Goal: Task Accomplishment & Management: Use online tool/utility

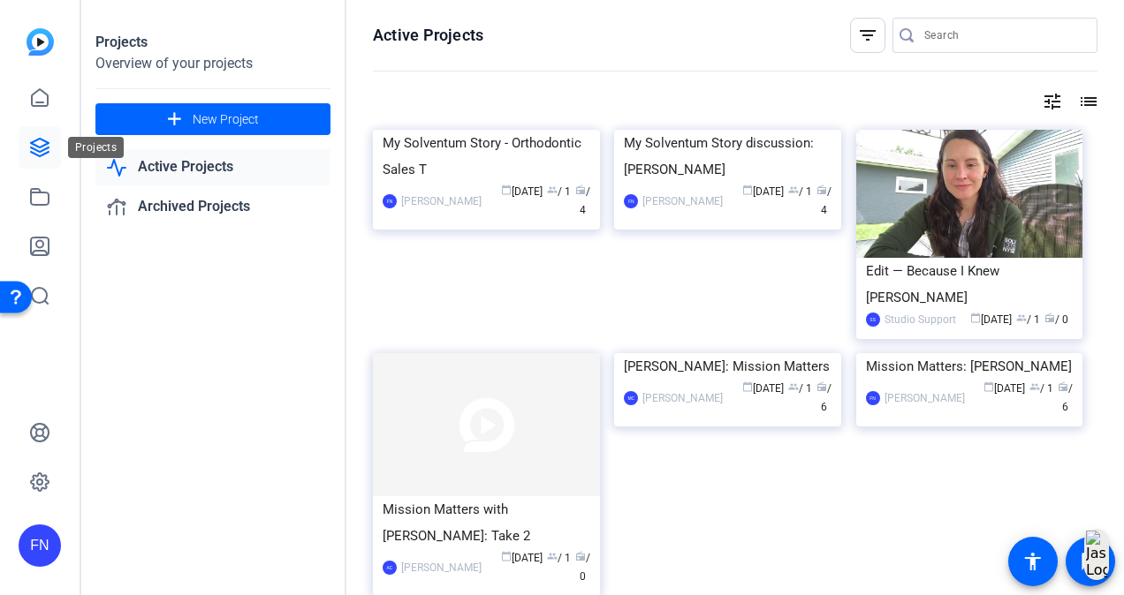
click at [47, 150] on icon at bounding box center [39, 147] width 21 height 21
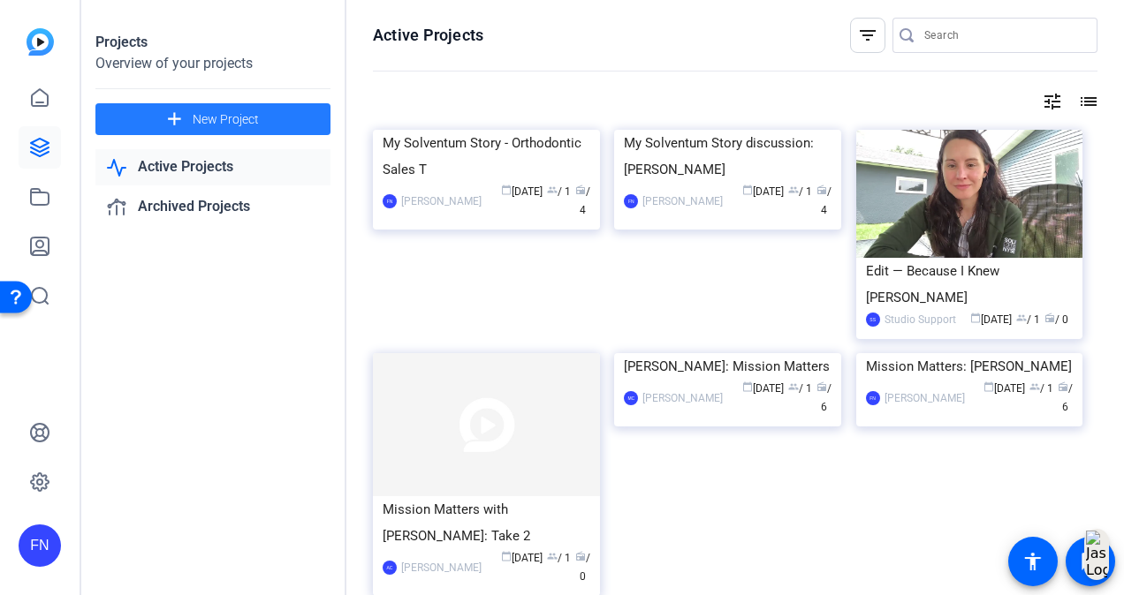
click at [159, 122] on span at bounding box center [212, 119] width 235 height 42
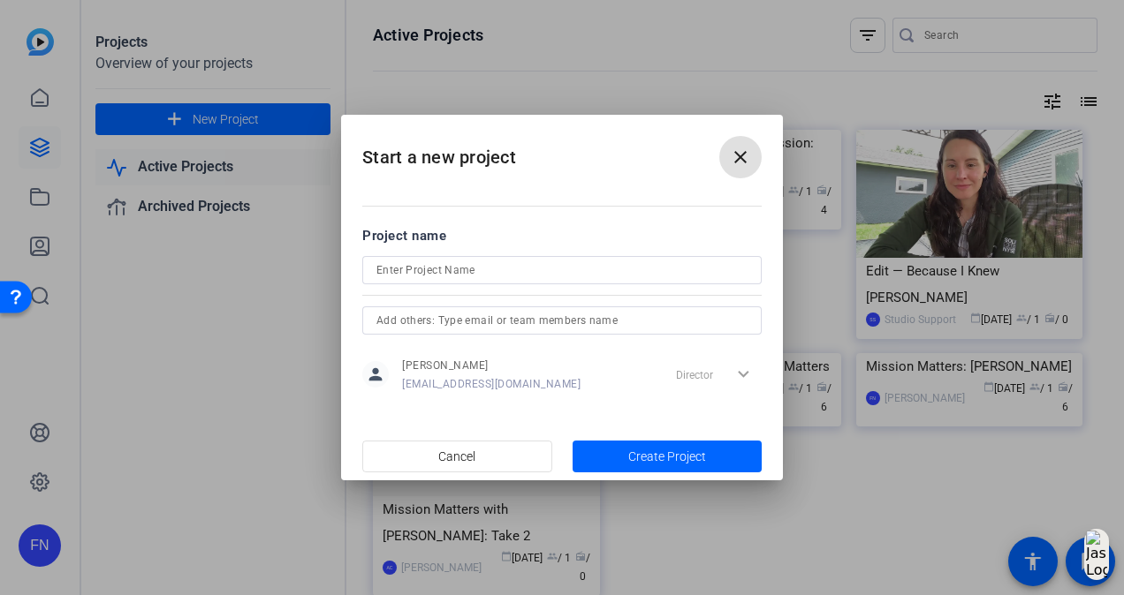
click at [448, 270] on input at bounding box center [561, 270] width 371 height 21
click at [620, 276] on input "My Solventum Story - Ortho Training Group (" at bounding box center [561, 270] width 371 height 21
click at [585, 265] on input "My Solventum Story - Ortho Training Group (Laurie & Jacquelyn)" at bounding box center [561, 270] width 371 height 21
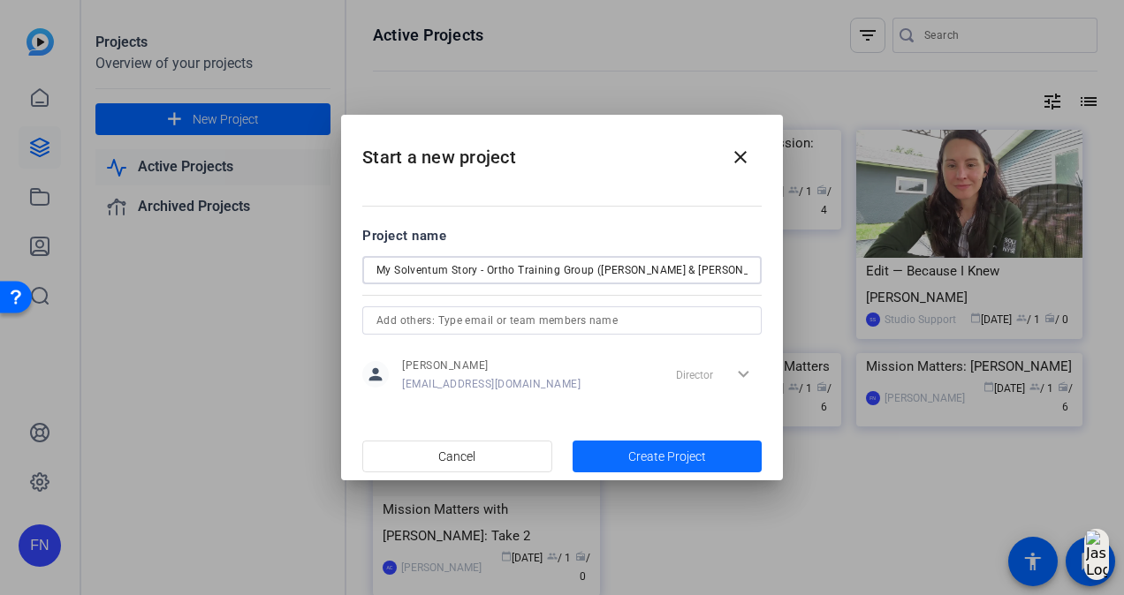
type input "My Solventum Story - Ortho Training Group (Laurie & Jacquelyn)"
click at [646, 466] on span "button" at bounding box center [667, 456] width 190 height 42
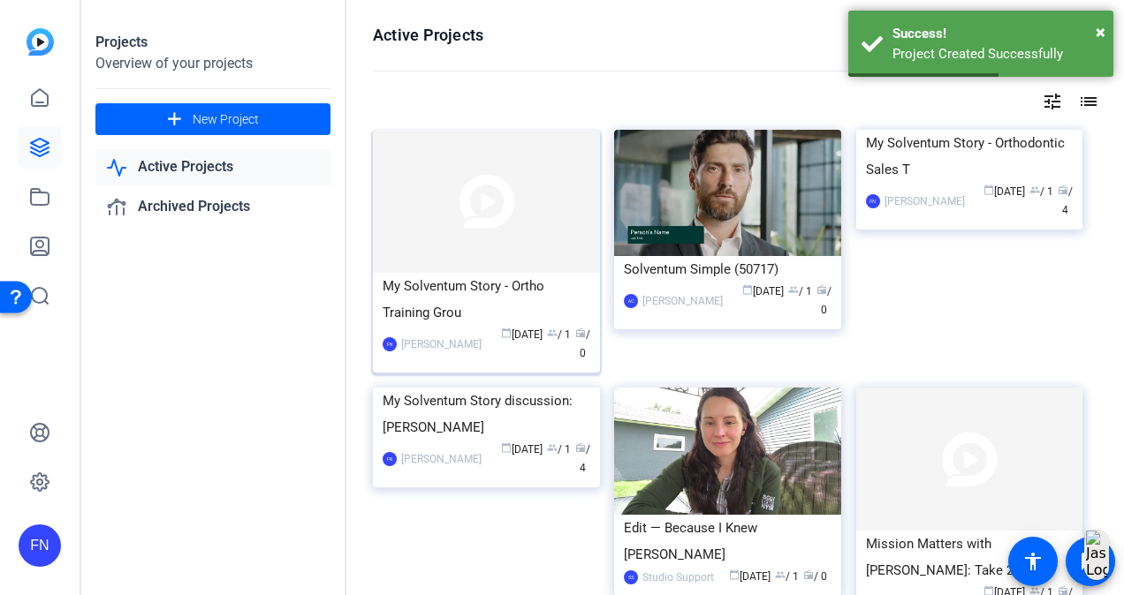
click at [451, 218] on img at bounding box center [486, 201] width 227 height 143
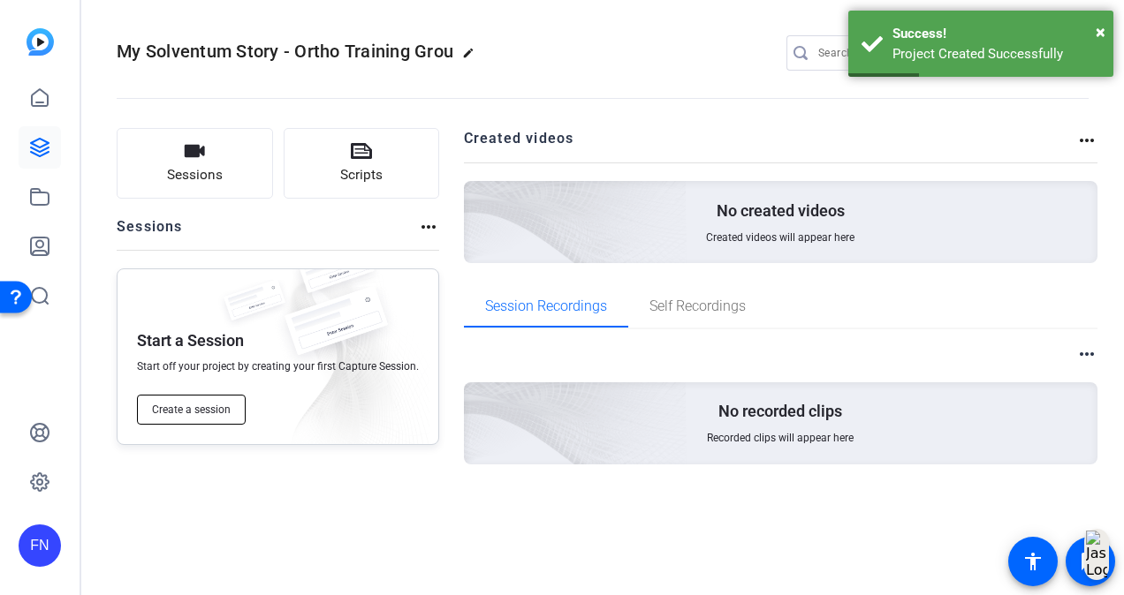
click at [209, 401] on button "Create a session" at bounding box center [191, 410] width 109 height 30
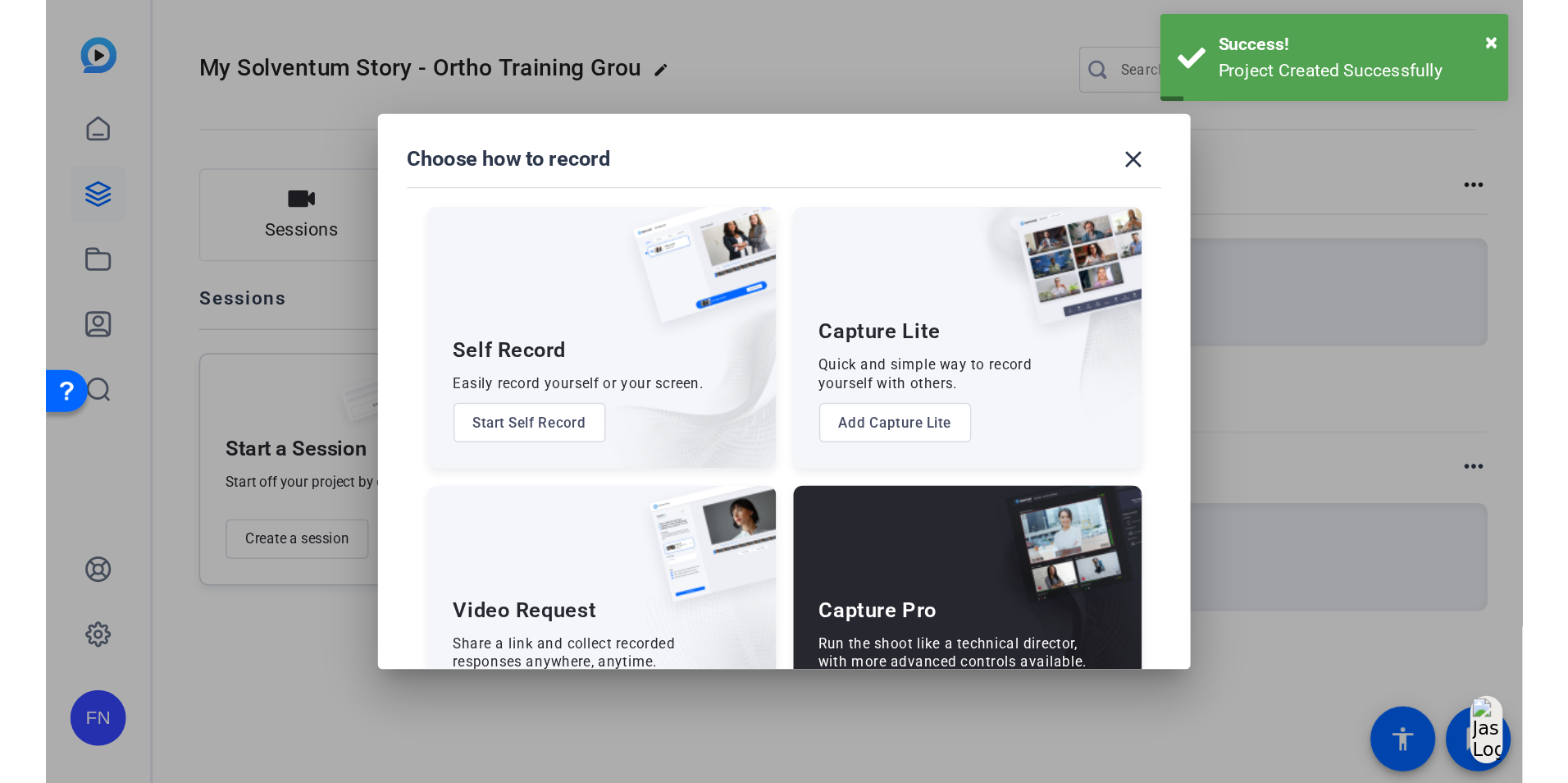
scroll to position [71, 0]
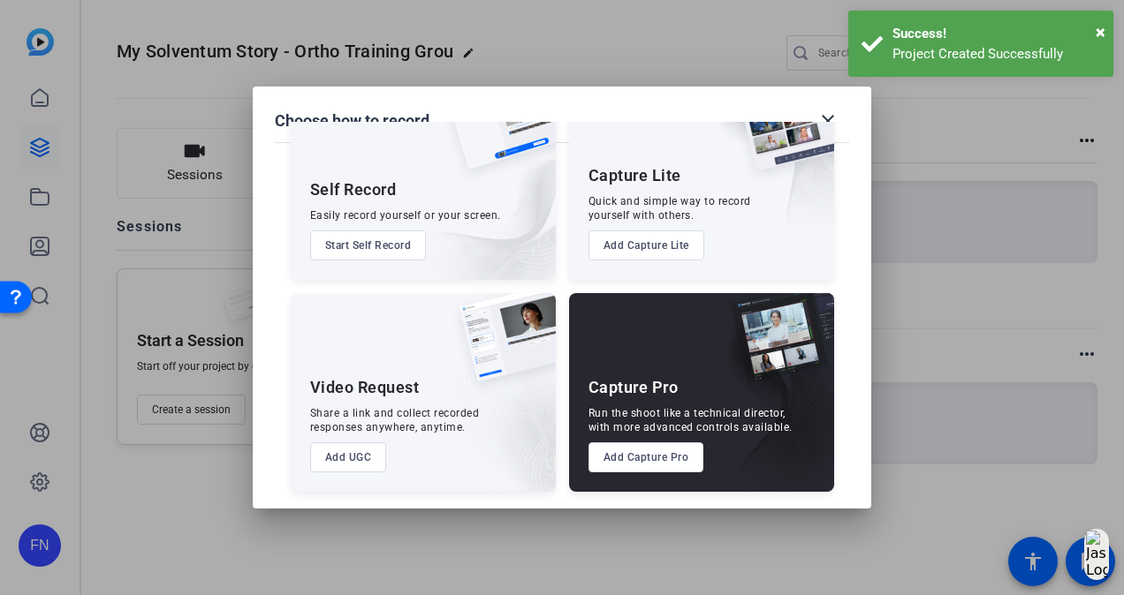
click at [661, 463] on button "Add Capture Pro" at bounding box center [646, 458] width 116 height 30
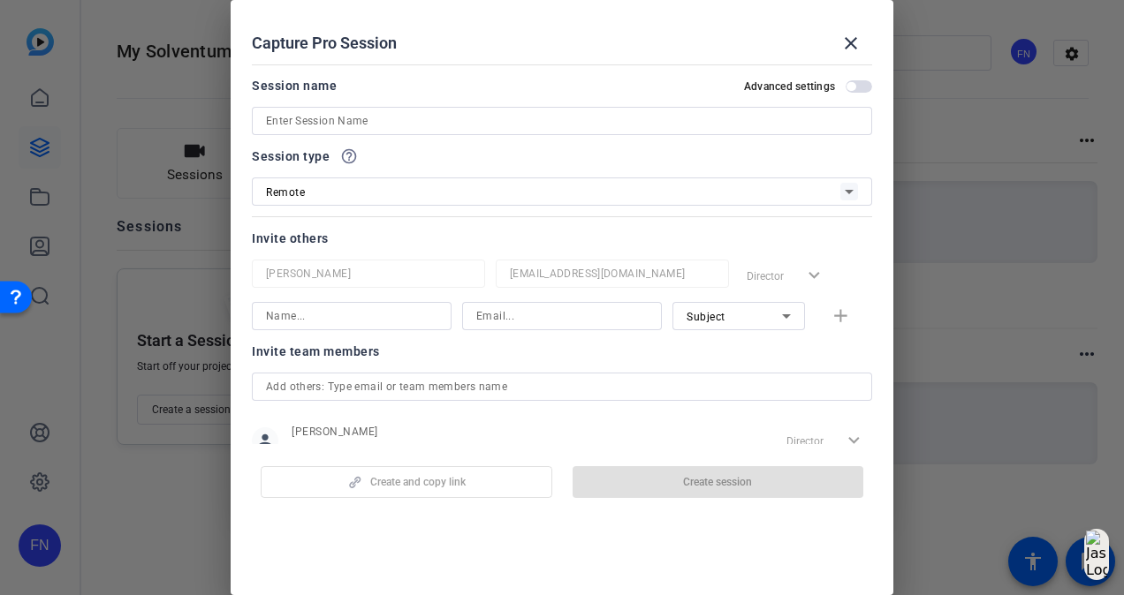
click at [417, 139] on div at bounding box center [562, 144] width 620 height 19
click at [417, 118] on input at bounding box center [562, 120] width 592 height 21
paste input "My Solventum Story - Ortho Training Group (Laurie & Jacquelyn)"
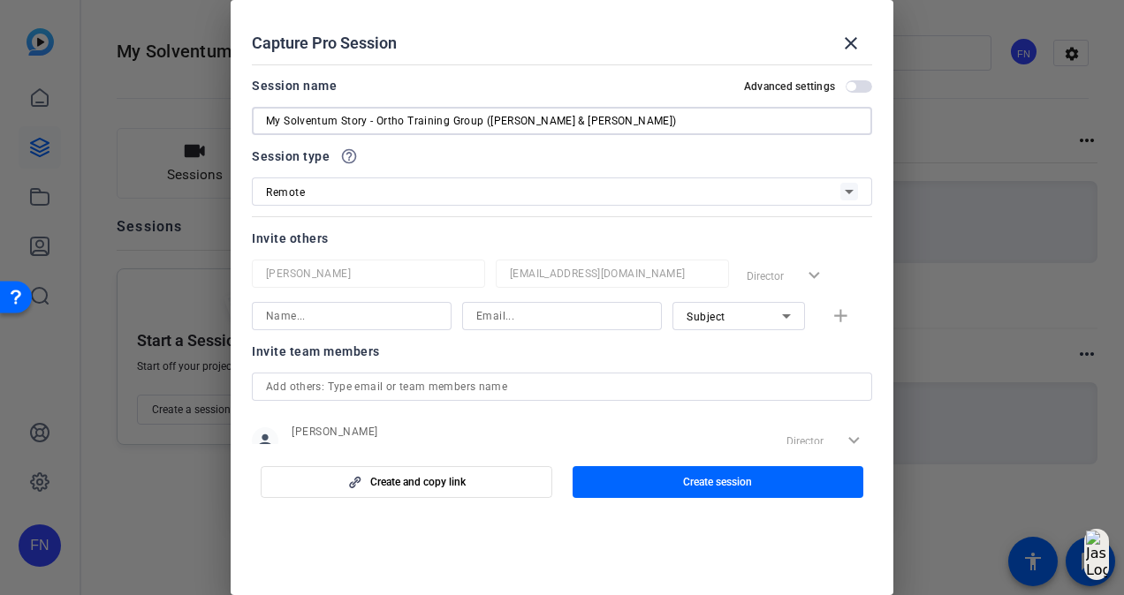
type input "My Solventum Story - Ortho Training Group (Laurie & Jacquelyn)"
click at [528, 310] on input at bounding box center [561, 316] width 171 height 21
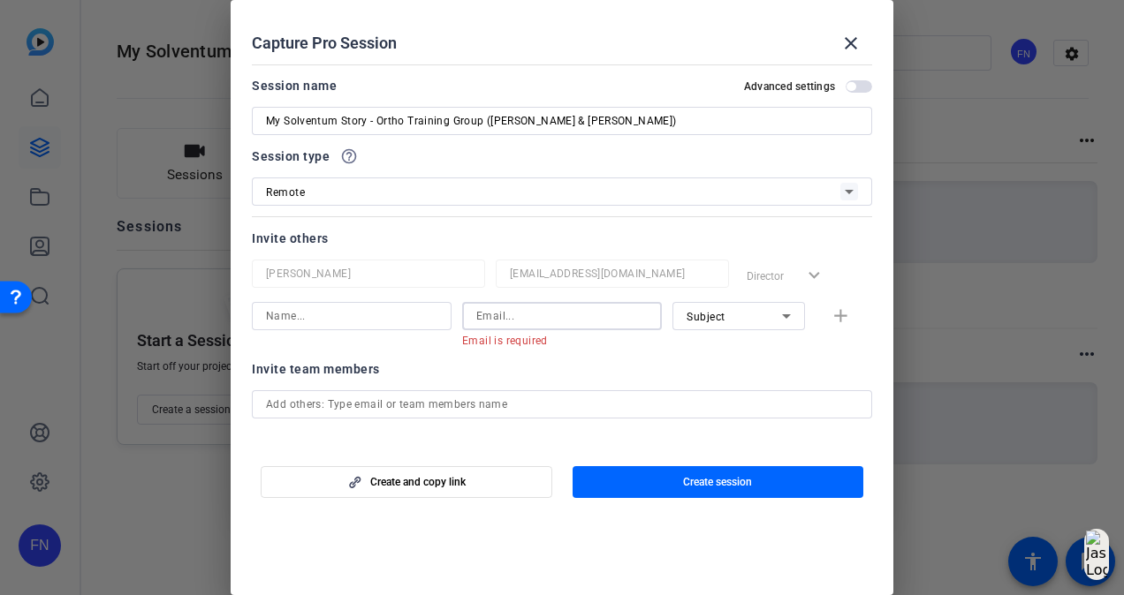
click at [496, 307] on input at bounding box center [561, 316] width 171 height 21
paste input "jmiley2@solventum.com"
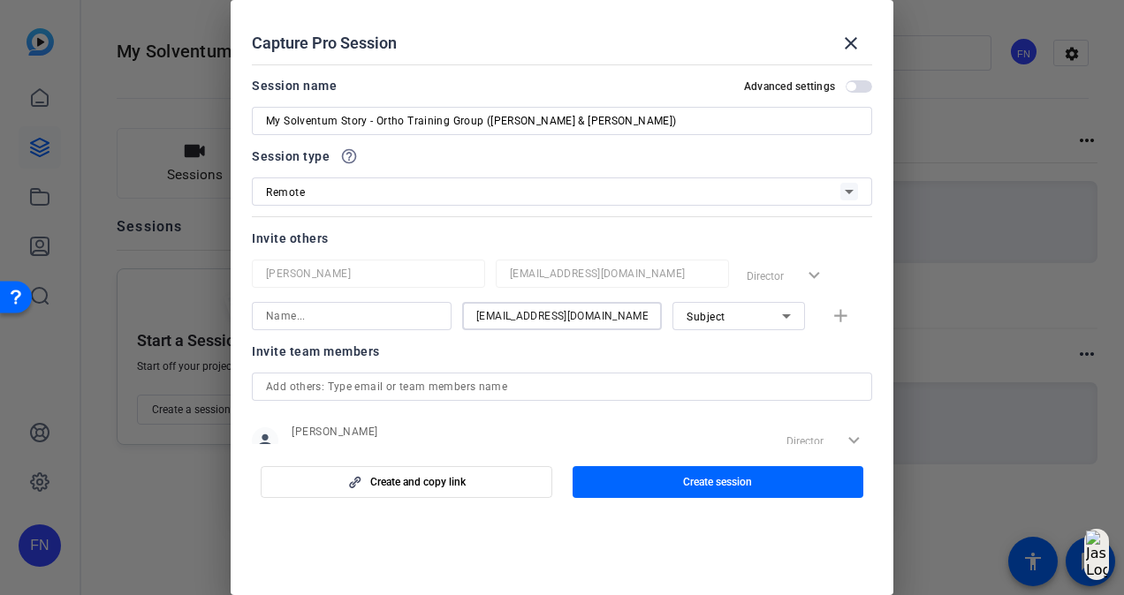
type input "jmiley2@solventum.com"
click at [362, 325] on input at bounding box center [351, 316] width 171 height 21
type input "Jacquelyn Miley"
click at [829, 319] on mat-icon "add" at bounding box center [840, 317] width 22 height 22
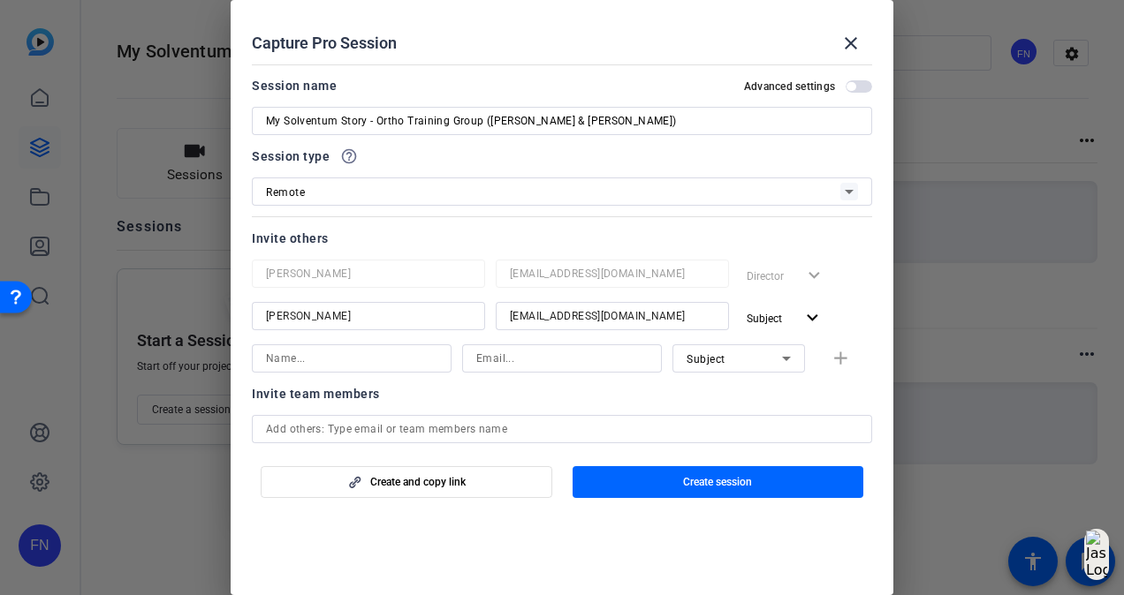
click at [536, 351] on input at bounding box center [561, 358] width 171 height 21
paste input "llandis2@solventum.com"
type input "llandis2@solventum.com"
click at [394, 362] on input at bounding box center [351, 358] width 171 height 21
type input "Laurie Landis"
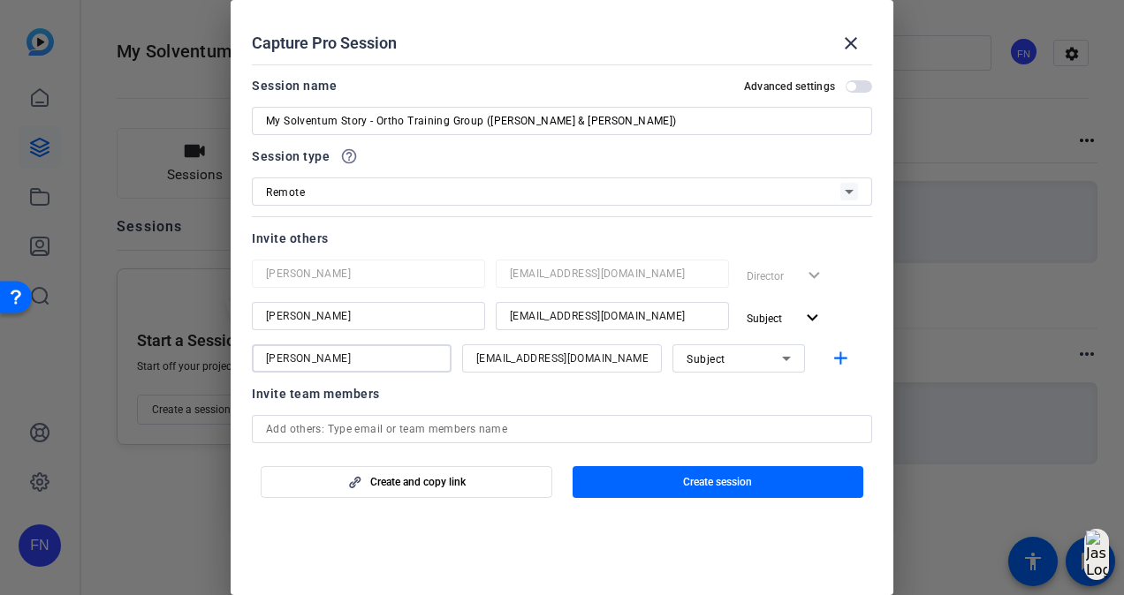
click at [595, 389] on div at bounding box center [562, 382] width 200 height 19
click at [669, 482] on span "button" at bounding box center [717, 482] width 291 height 42
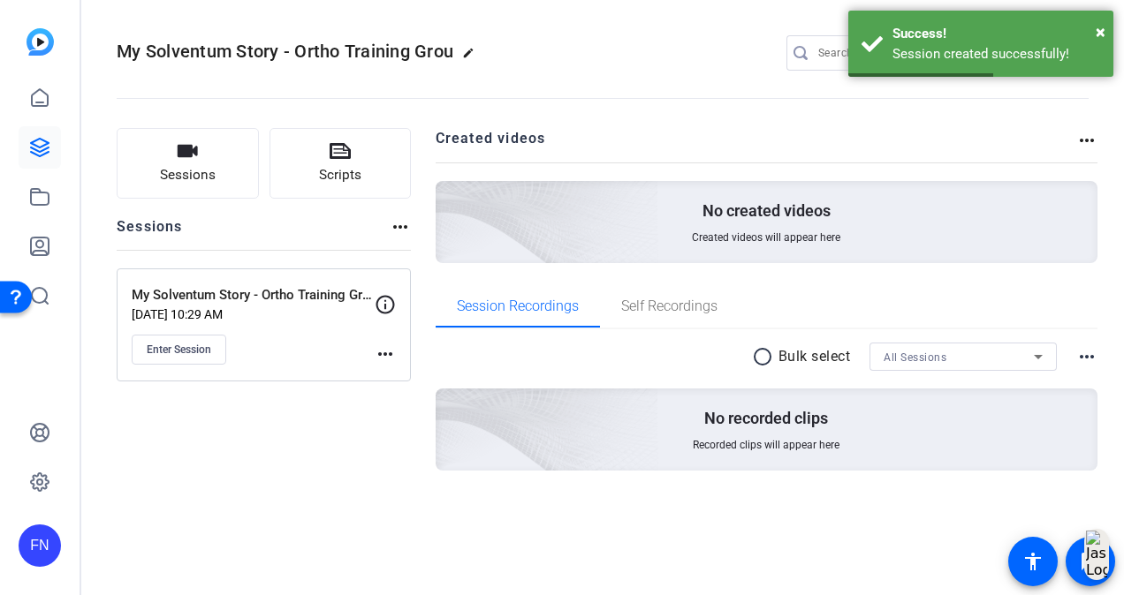
click at [382, 350] on mat-icon "more_horiz" at bounding box center [385, 354] width 21 height 21
click at [170, 346] on div at bounding box center [562, 297] width 1124 height 595
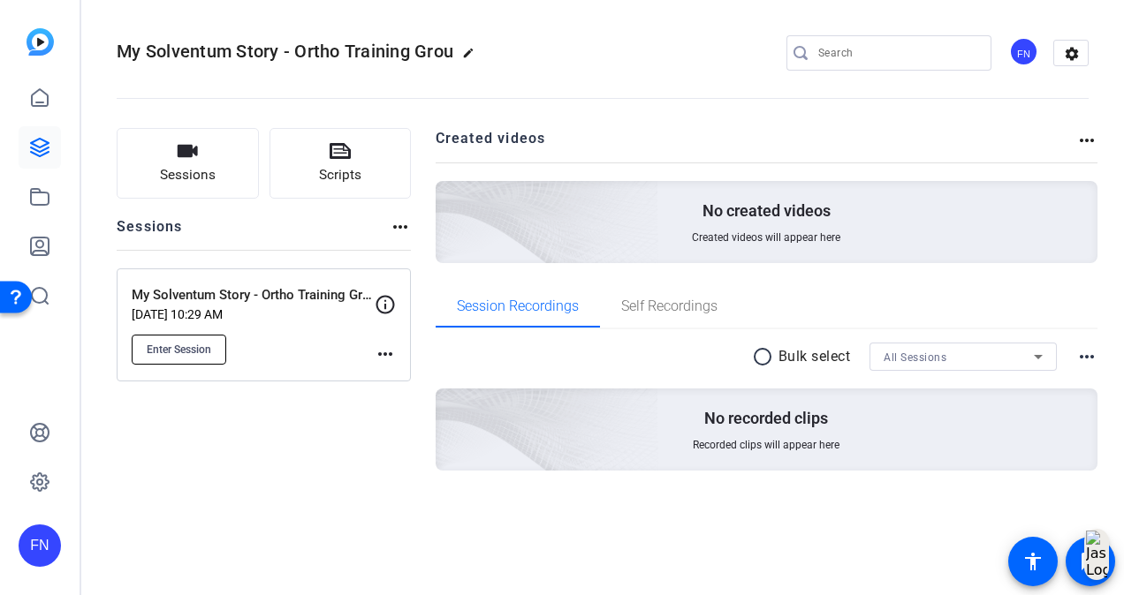
click at [182, 345] on span "Enter Session" at bounding box center [179, 350] width 64 height 14
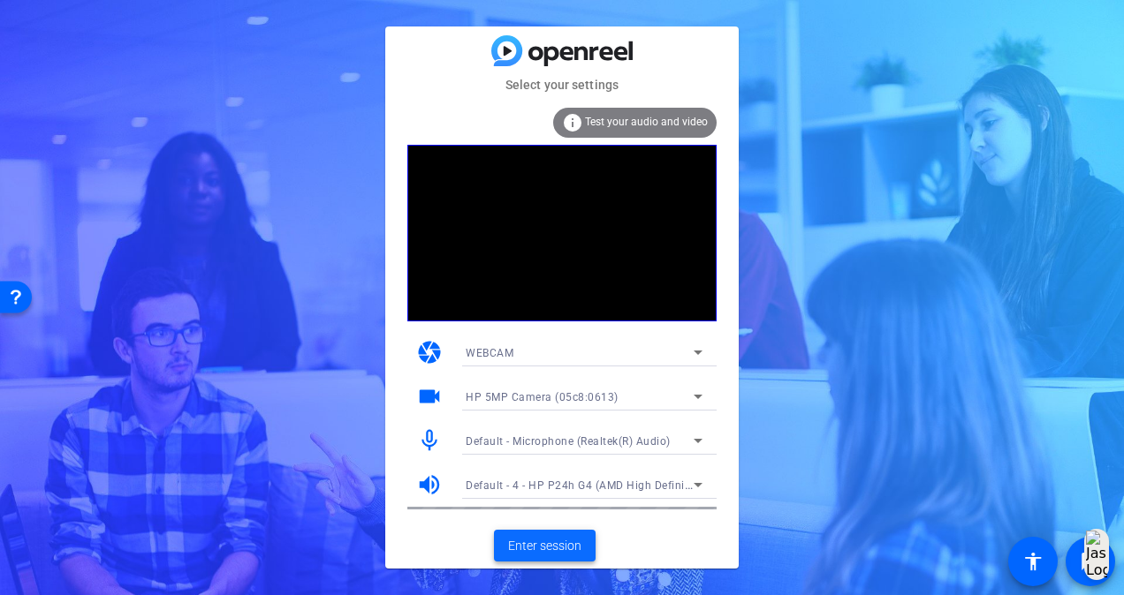
click at [538, 550] on span "Enter session" at bounding box center [544, 546] width 73 height 19
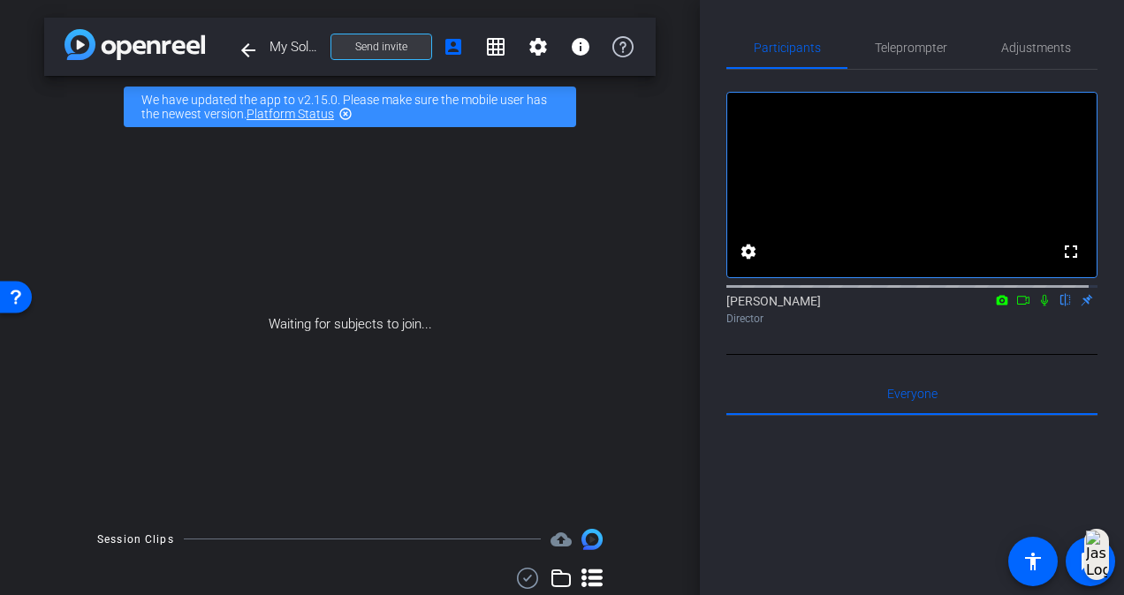
click at [397, 46] on span "Send invite" at bounding box center [381, 47] width 52 height 14
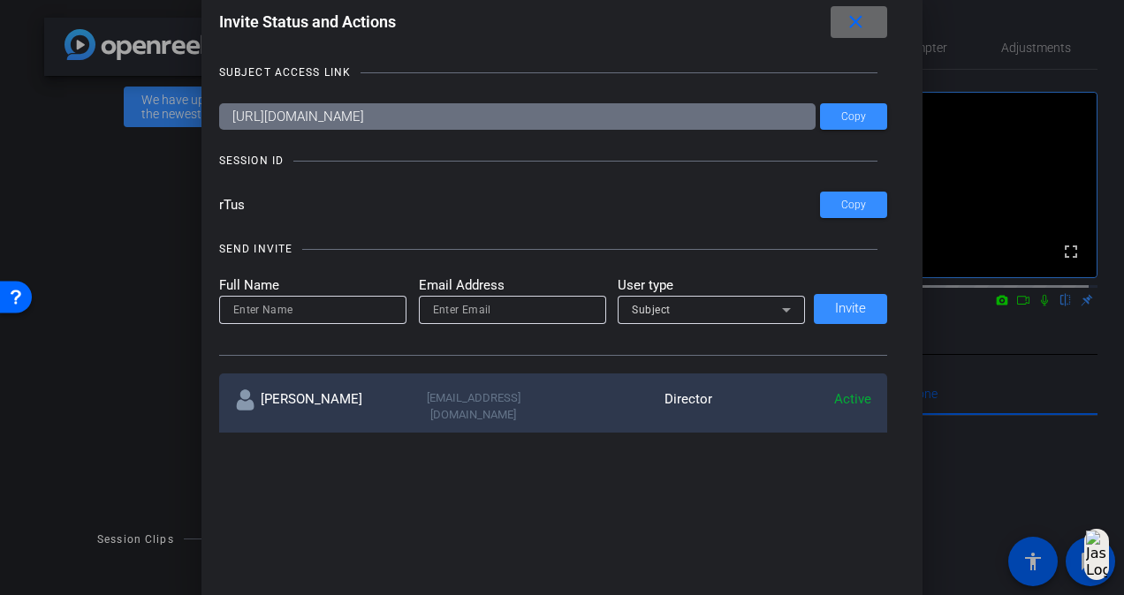
click at [852, 19] on mat-icon "close" at bounding box center [855, 22] width 22 height 22
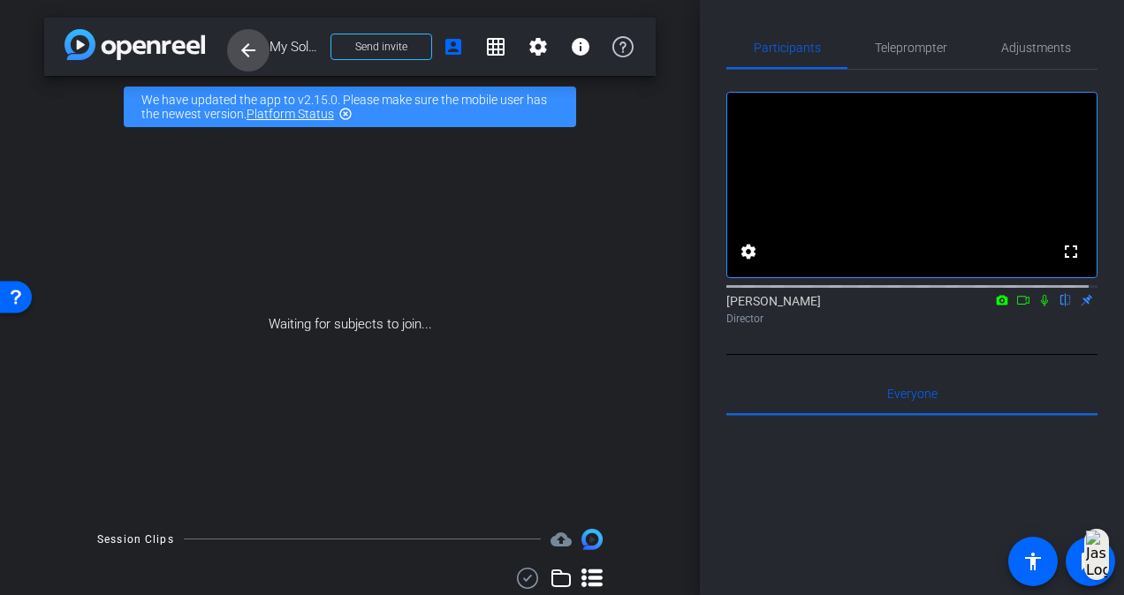
click at [250, 48] on mat-icon "arrow_back" at bounding box center [248, 50] width 21 height 21
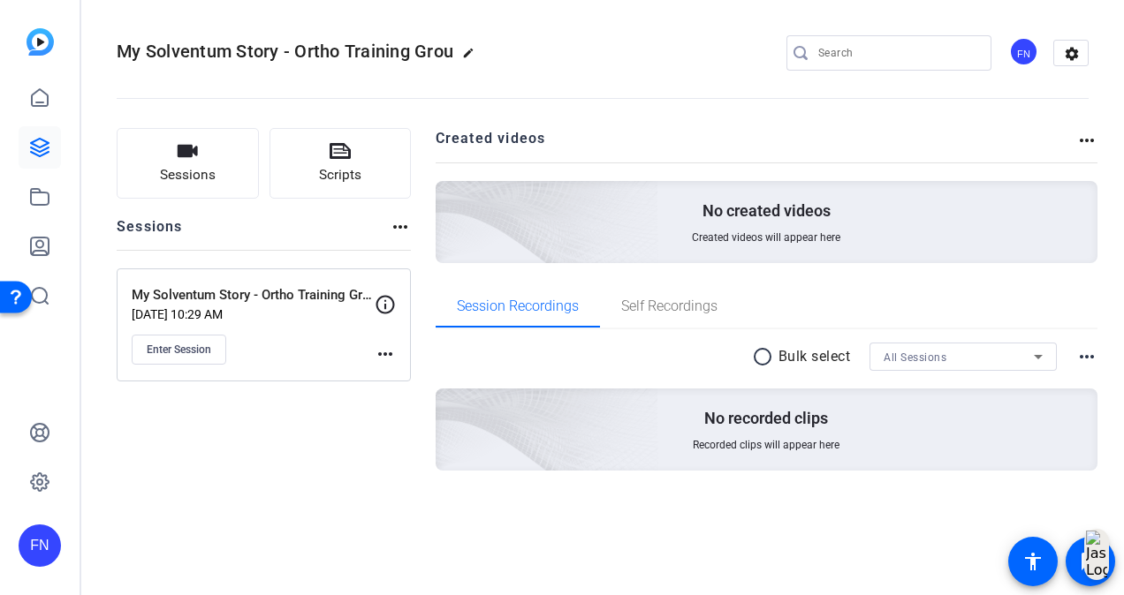
click at [271, 472] on div "Sessions Scripts Sessions more_horiz My Solventum Story - Ortho Training Group …" at bounding box center [264, 327] width 294 height 399
click at [388, 350] on mat-icon "more_horiz" at bounding box center [385, 354] width 21 height 21
click at [403, 371] on span "Edit Session" at bounding box center [429, 378] width 80 height 21
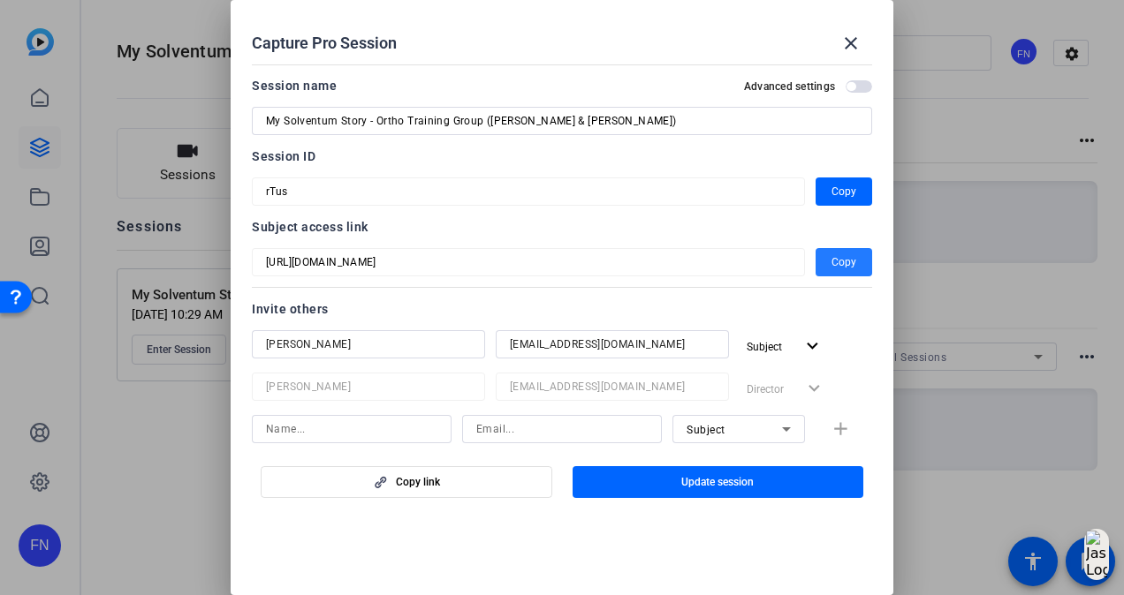
click at [831, 260] on span "Copy" at bounding box center [843, 262] width 25 height 21
click at [382, 428] on input at bounding box center [351, 429] width 171 height 21
click at [394, 426] on input at bounding box center [351, 429] width 171 height 21
click at [419, 519] on openreel-create-edit-capture-pro-session "Capture Pro Session close Session name Advanced settings My Solventum Story - O…" at bounding box center [562, 297] width 662 height 595
click at [557, 541] on openreel-create-edit-capture-pro-session "Capture Pro Session close Session name Advanced settings My Solventum Story - O…" at bounding box center [562, 297] width 662 height 595
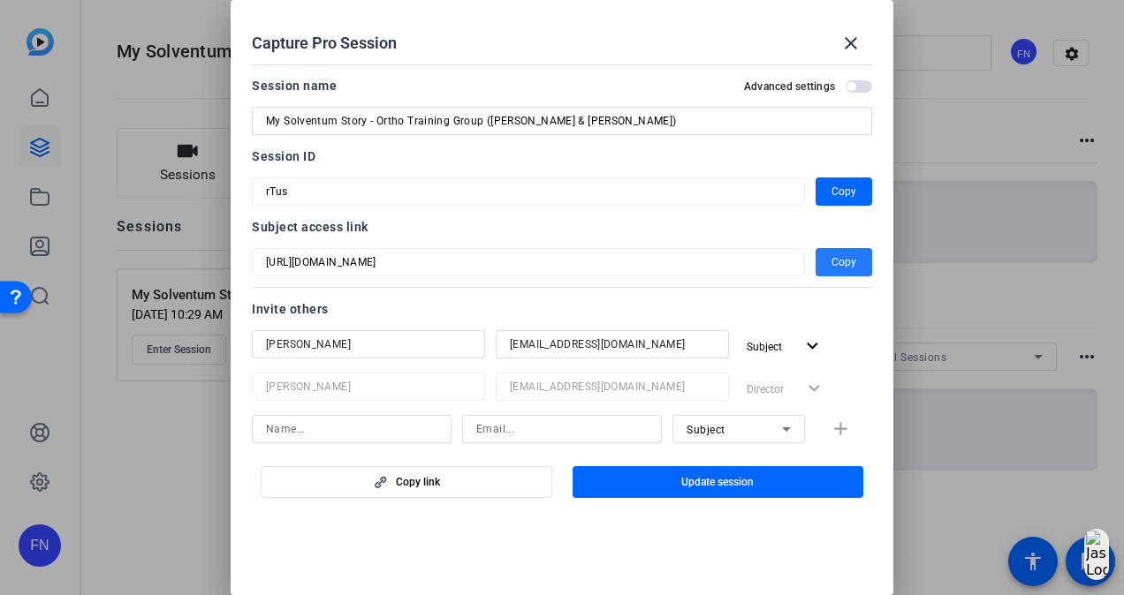
click at [840, 263] on span "Copy" at bounding box center [843, 262] width 25 height 21
click at [821, 264] on span "button" at bounding box center [843, 262] width 57 height 42
click at [831, 191] on span "Copy" at bounding box center [843, 191] width 25 height 21
click at [854, 41] on mat-icon "close" at bounding box center [850, 43] width 21 height 21
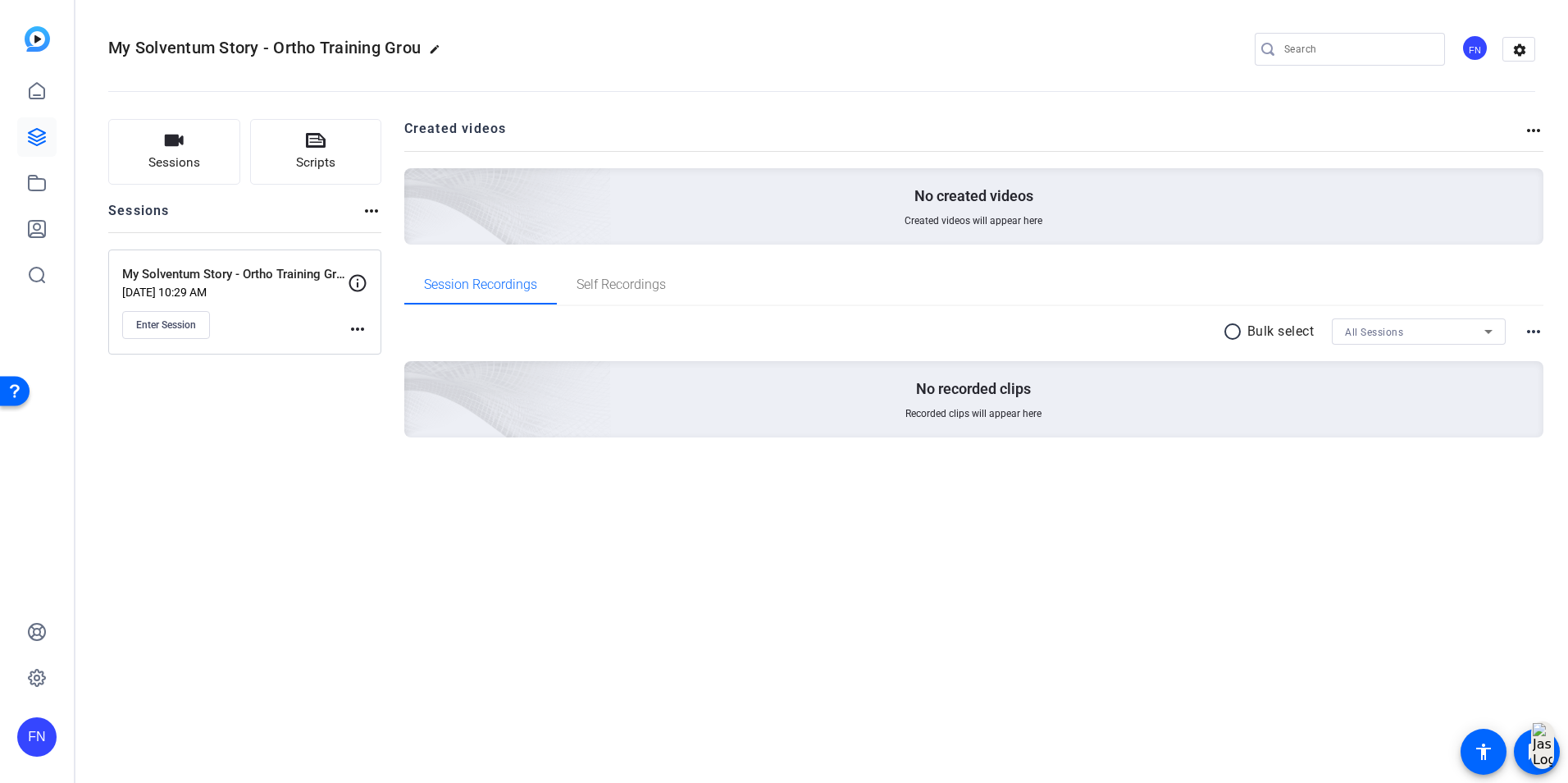
click at [940, 552] on div "My Solventum Story - Ortho Training Grou edit FN settings Sessions Scripts Sess…" at bounding box center [822, 391] width 1493 height 783
